Goal: Task Accomplishment & Management: Manage account settings

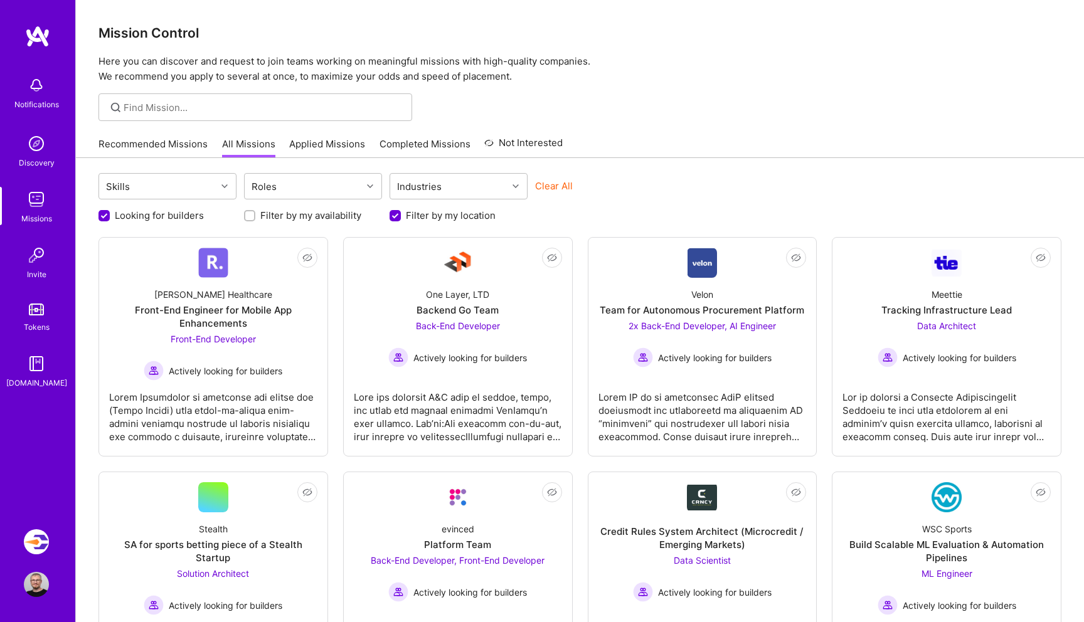
scroll to position [467, 0]
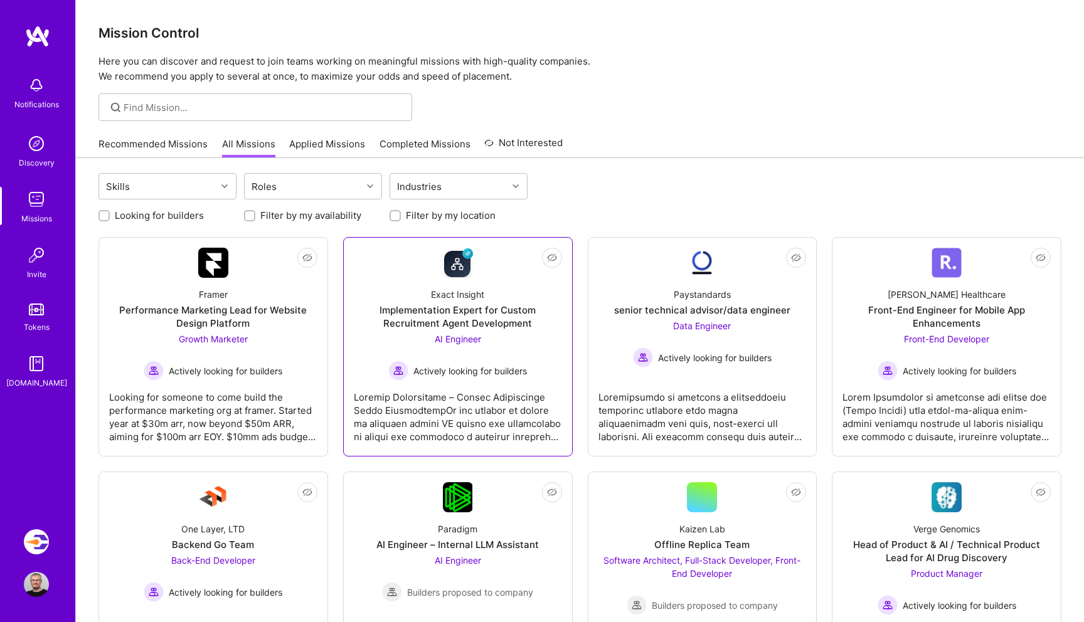
click at [434, 309] on div "Implementation Expert for Custom Recruitment Agent Development" at bounding box center [458, 317] width 208 height 26
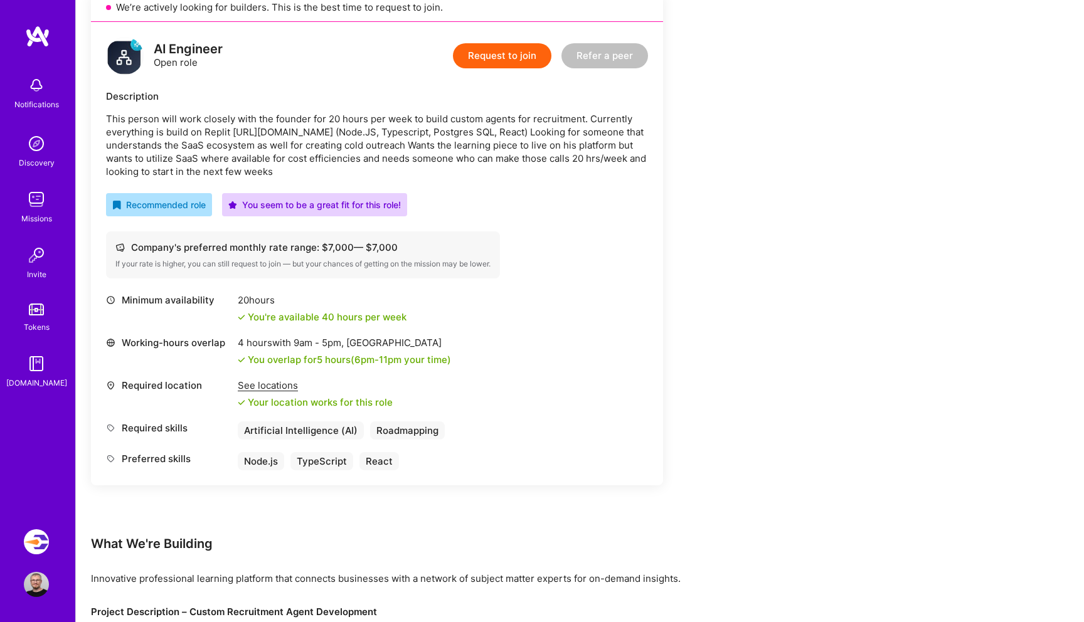
scroll to position [302, 0]
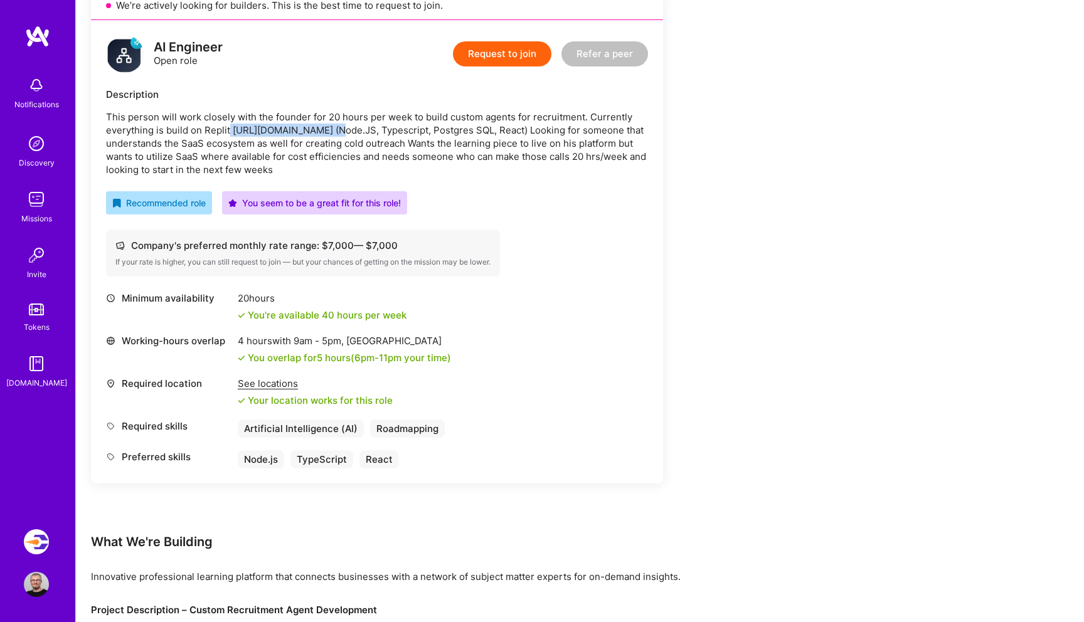
drag, startPoint x: 229, startPoint y: 128, endPoint x: 318, endPoint y: 124, distance: 89.2
click at [318, 124] on p "This person will work closely with the founder for 20 hours per week to build c…" at bounding box center [377, 143] width 542 height 66
copy p "https://replit.com/ai"
click at [563, 259] on div "Company's preferred monthly rate range: $ 7,000 — $ 7,000 If your rate is highe…" at bounding box center [377, 253] width 542 height 47
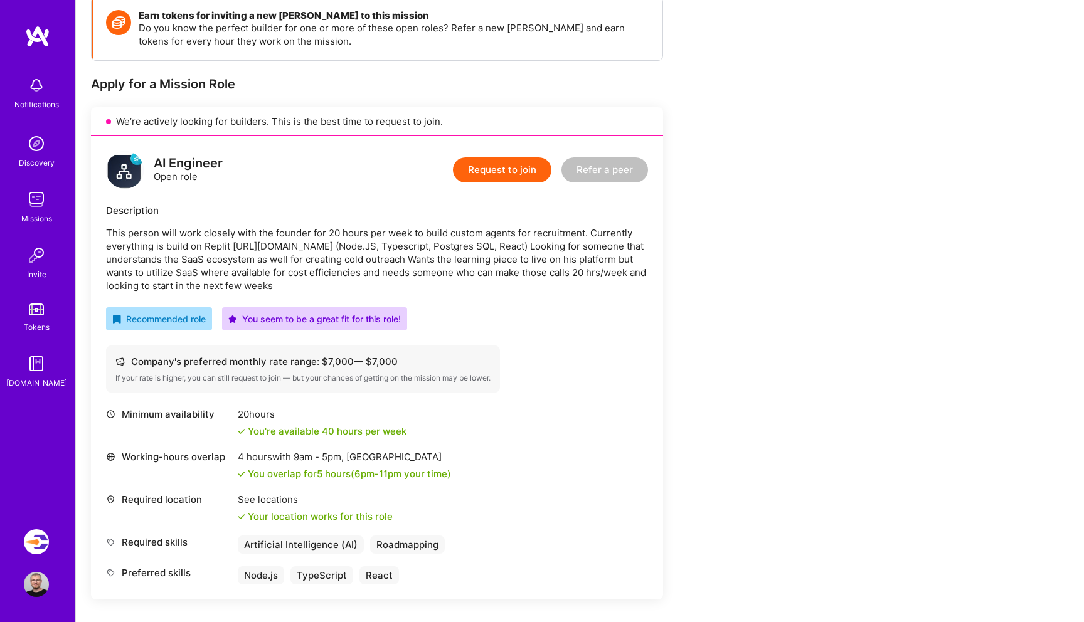
scroll to position [181, 0]
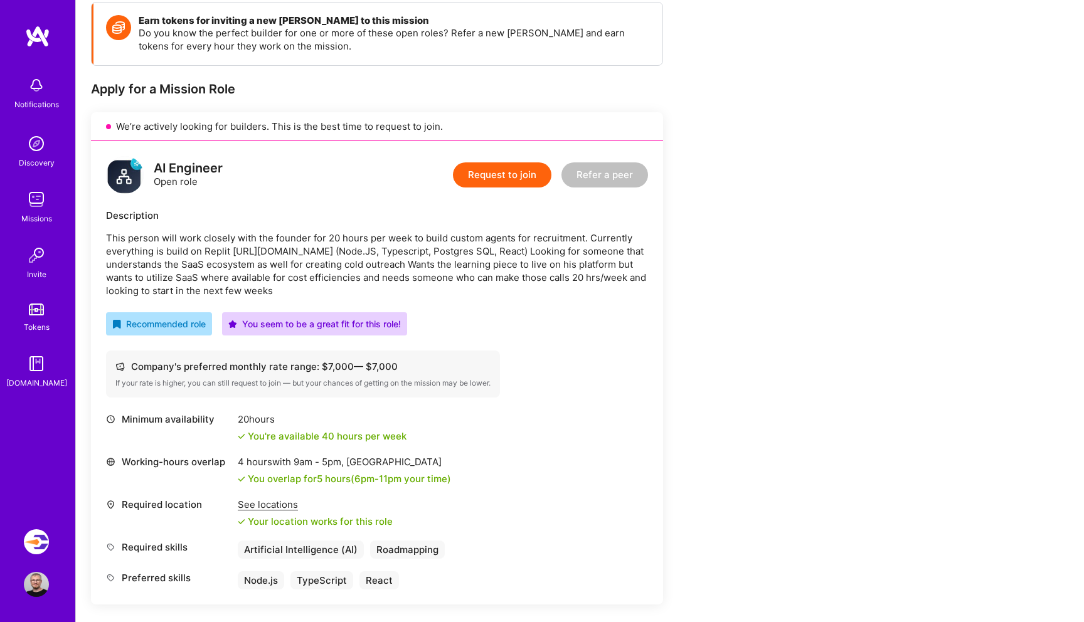
click at [35, 36] on img at bounding box center [37, 36] width 25 height 23
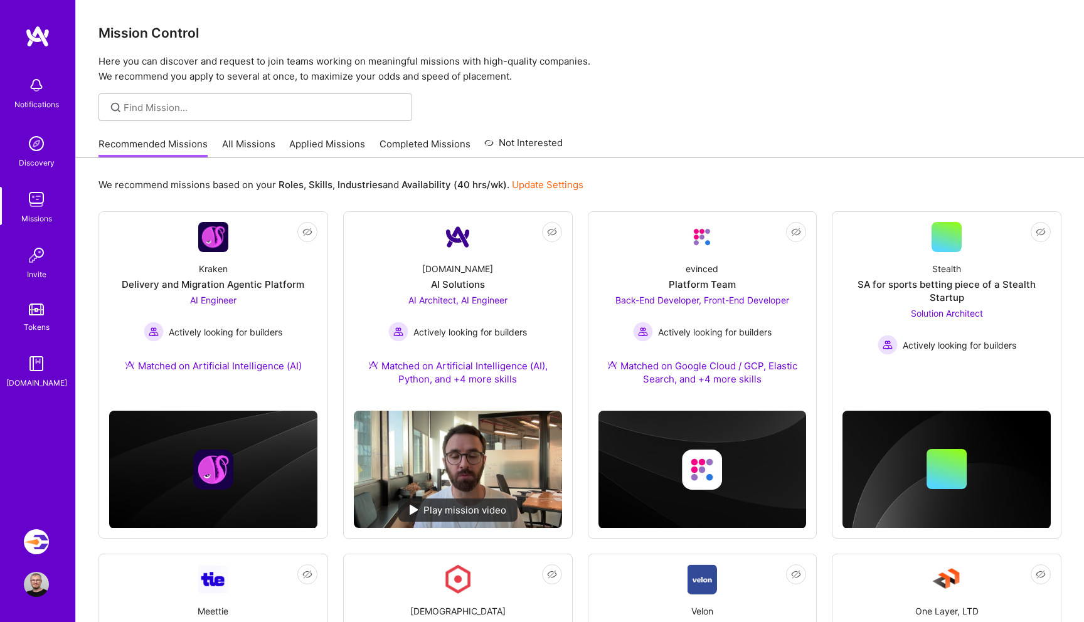
click at [251, 149] on link "All Missions" at bounding box center [248, 147] width 53 height 21
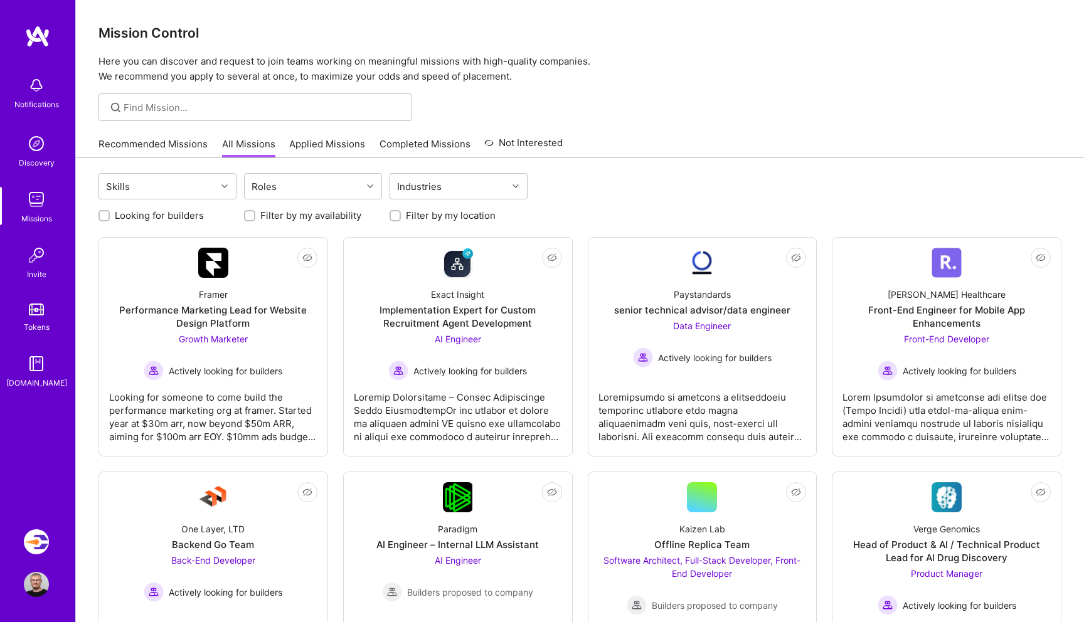
click at [136, 213] on label "Looking for builders" at bounding box center [159, 215] width 89 height 13
click at [110, 213] on input "Looking for builders" at bounding box center [105, 216] width 9 height 9
checkbox input "true"
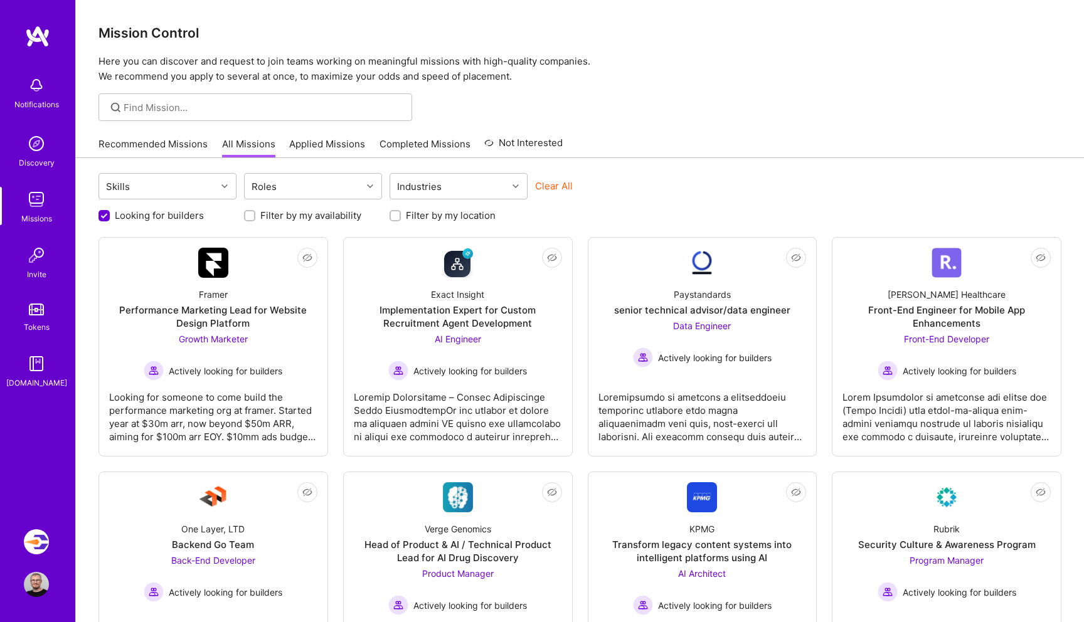
click at [439, 213] on label "Filter by my location" at bounding box center [451, 215] width 90 height 13
click at [401, 213] on input "Filter by my location" at bounding box center [396, 216] width 9 height 9
checkbox input "true"
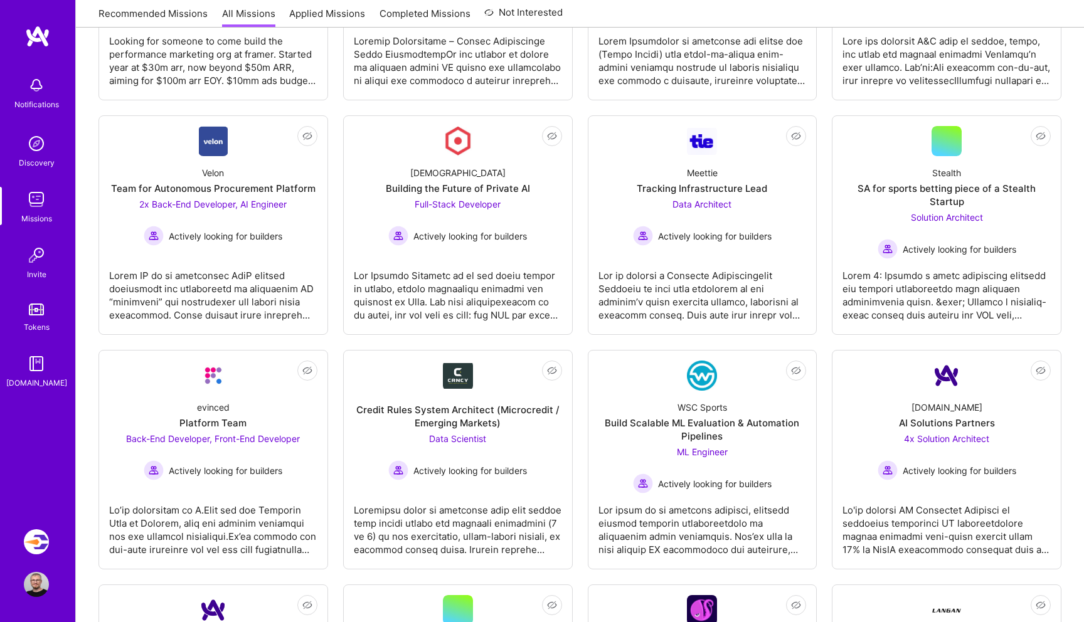
scroll to position [365, 0]
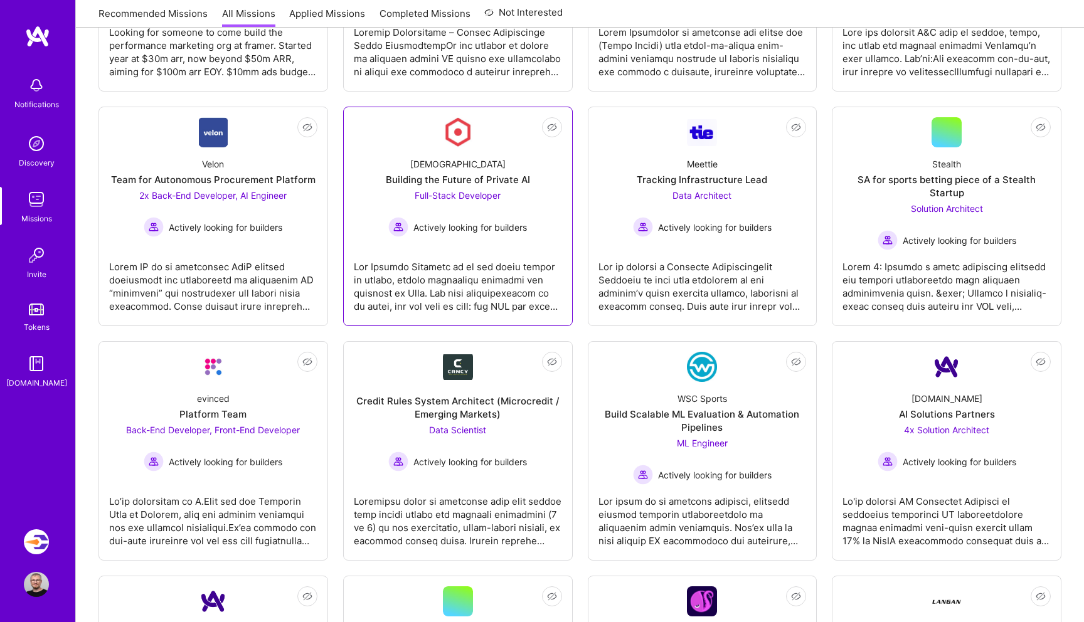
click at [536, 272] on div at bounding box center [458, 281] width 208 height 63
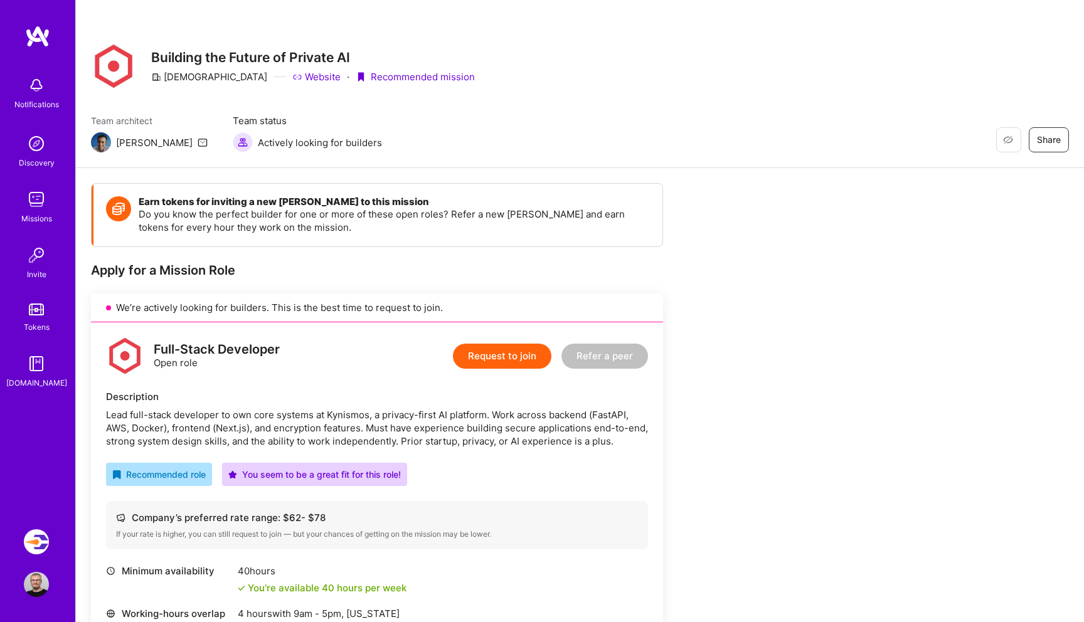
click at [41, 190] on img at bounding box center [36, 199] width 25 height 25
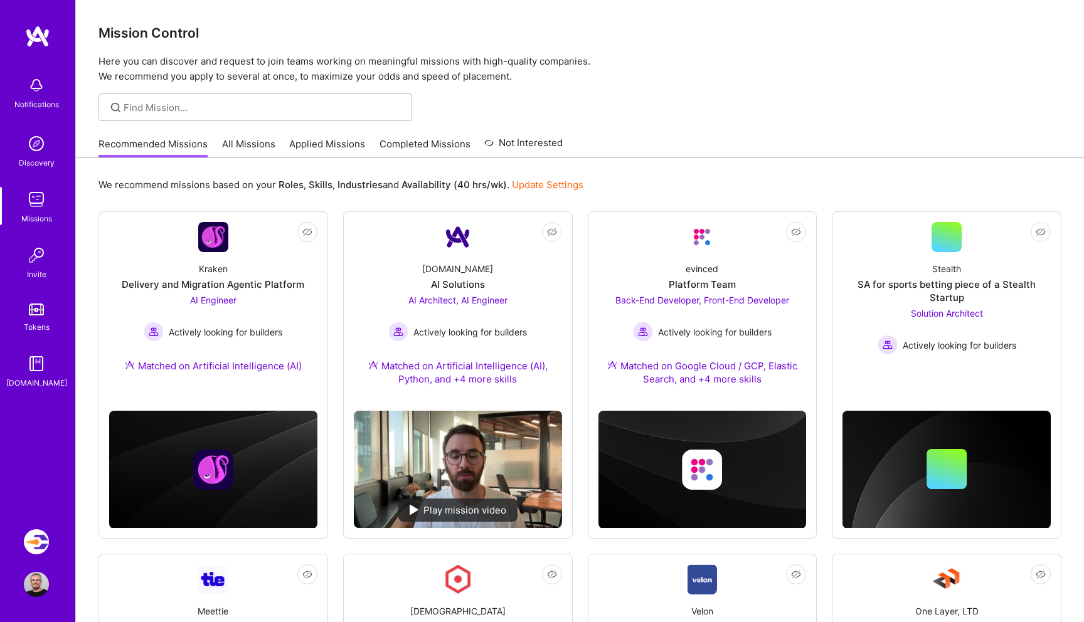
click at [33, 546] on img at bounding box center [36, 542] width 25 height 25
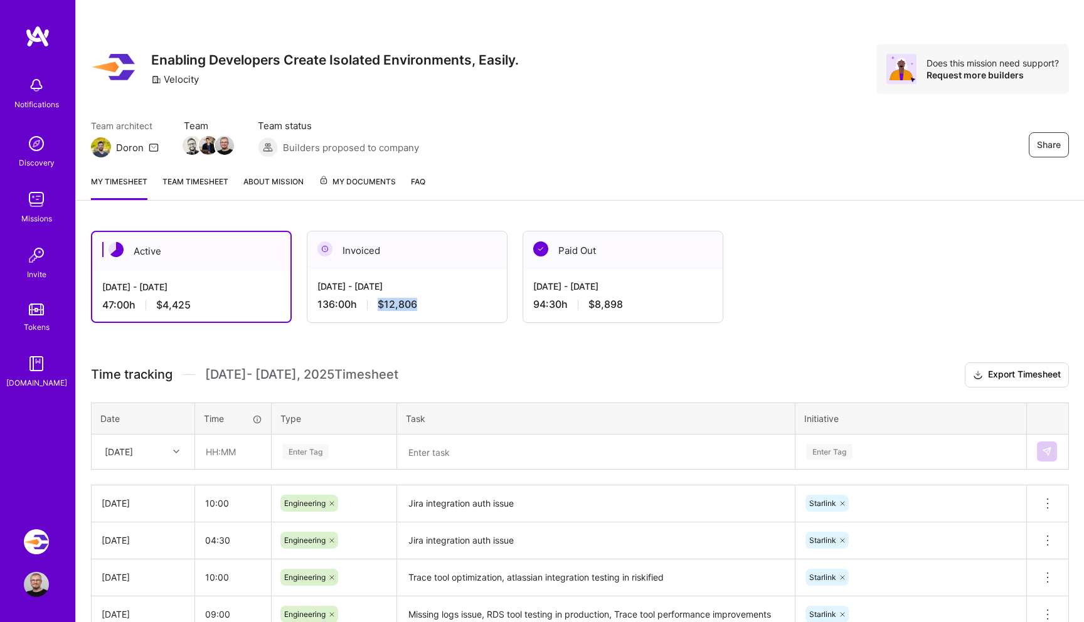
drag, startPoint x: 428, startPoint y: 307, endPoint x: 376, endPoint y: 308, distance: 52.1
click at [376, 308] on div "136:00 h $12,806" at bounding box center [407, 304] width 179 height 13
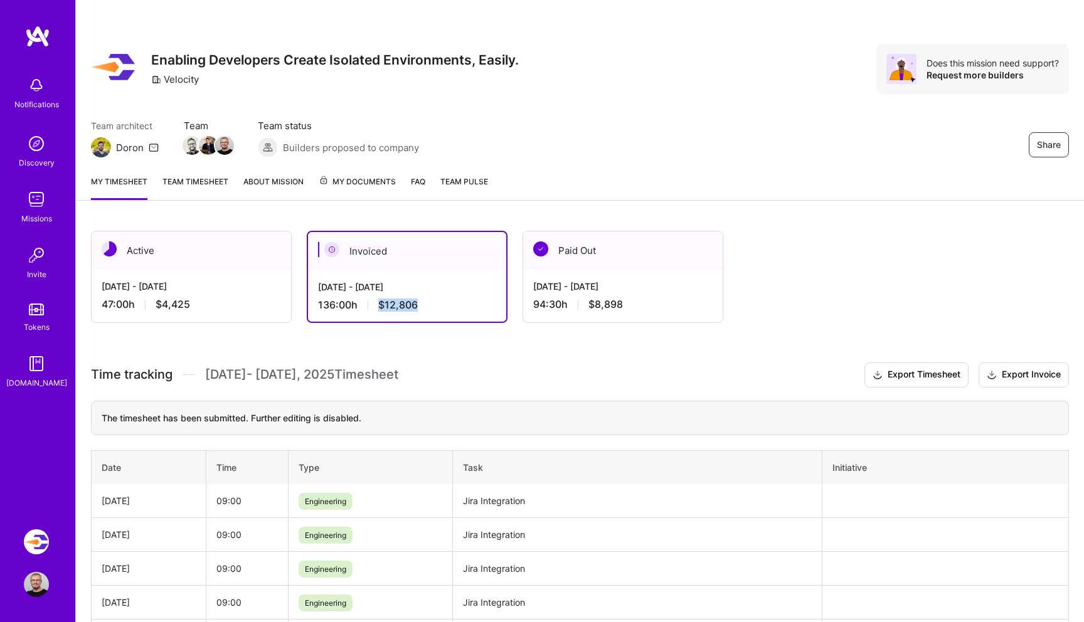
copy span "$12,806"
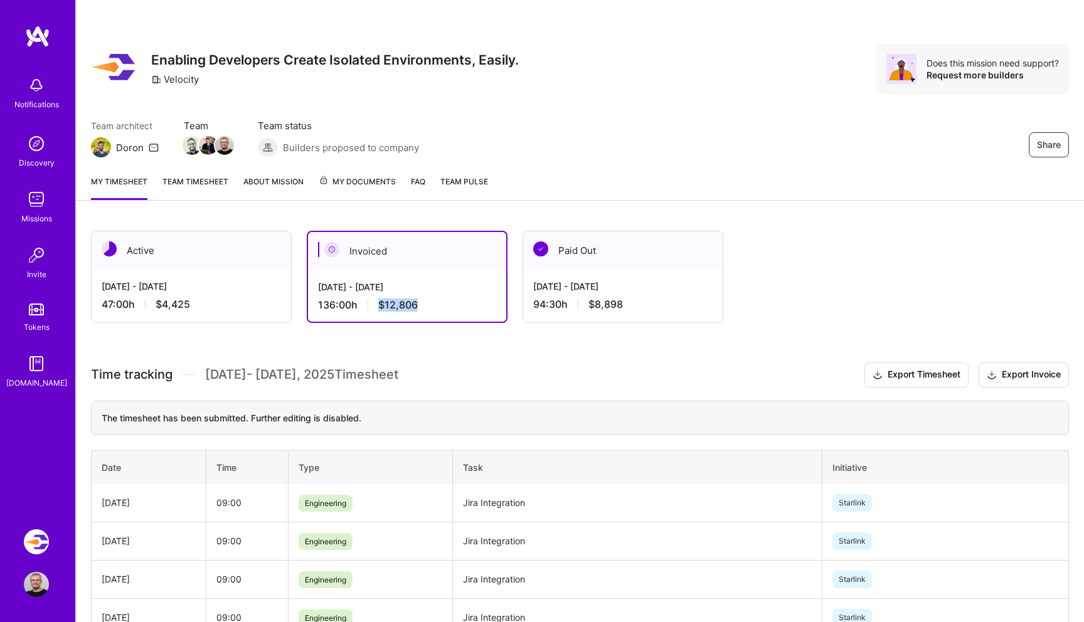
click at [191, 179] on link "Team timesheet" at bounding box center [196, 187] width 66 height 25
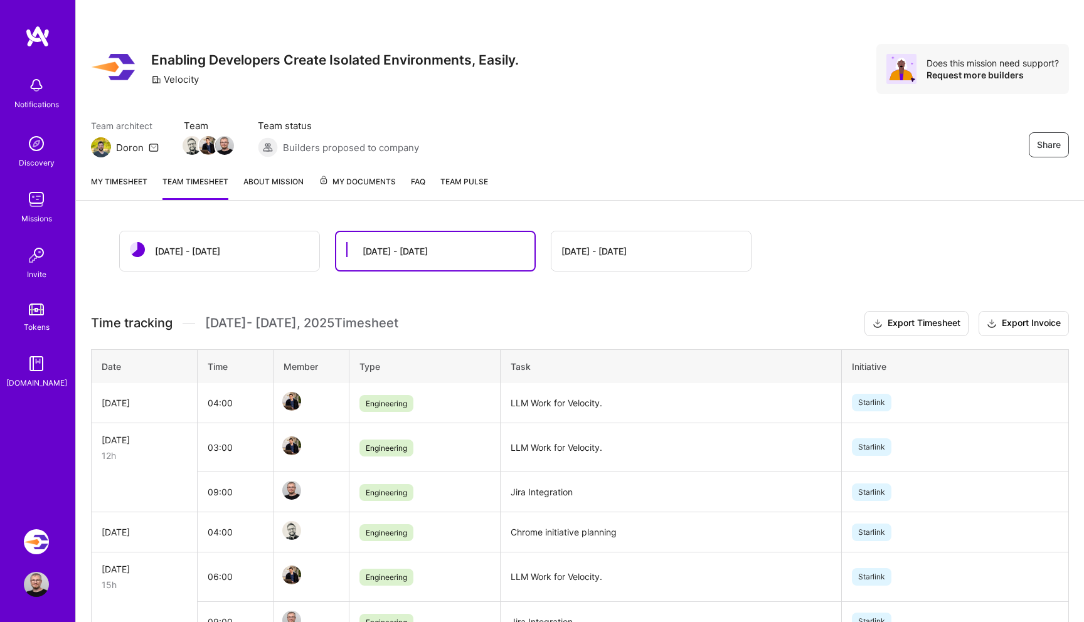
click at [121, 188] on link "My timesheet" at bounding box center [119, 187] width 56 height 25
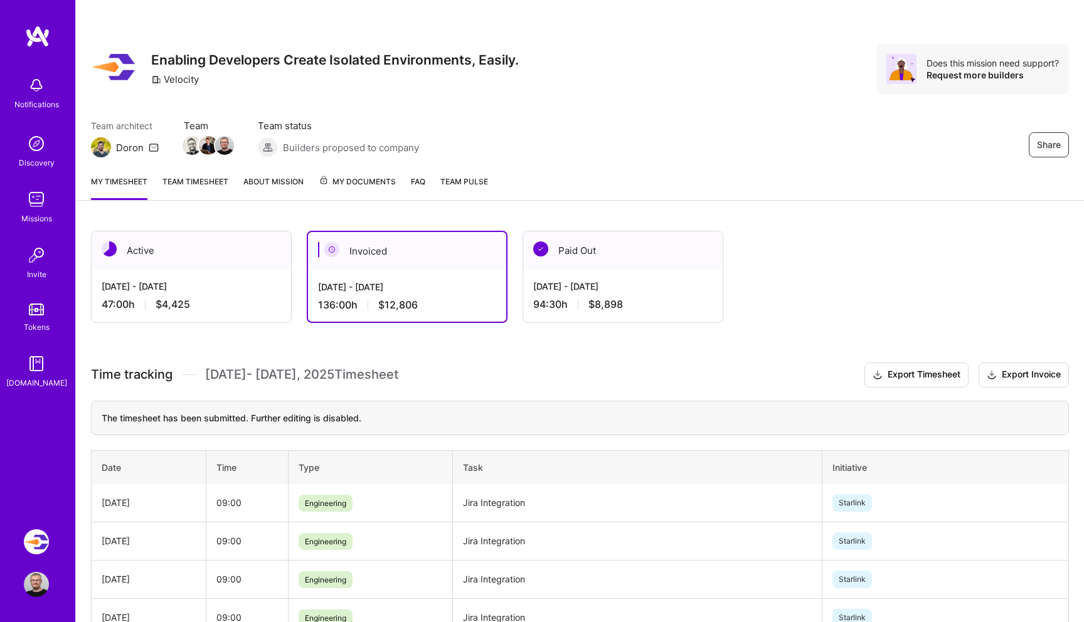
click at [35, 26] on img at bounding box center [37, 36] width 25 height 23
